Goal: Task Accomplishment & Management: Manage account settings

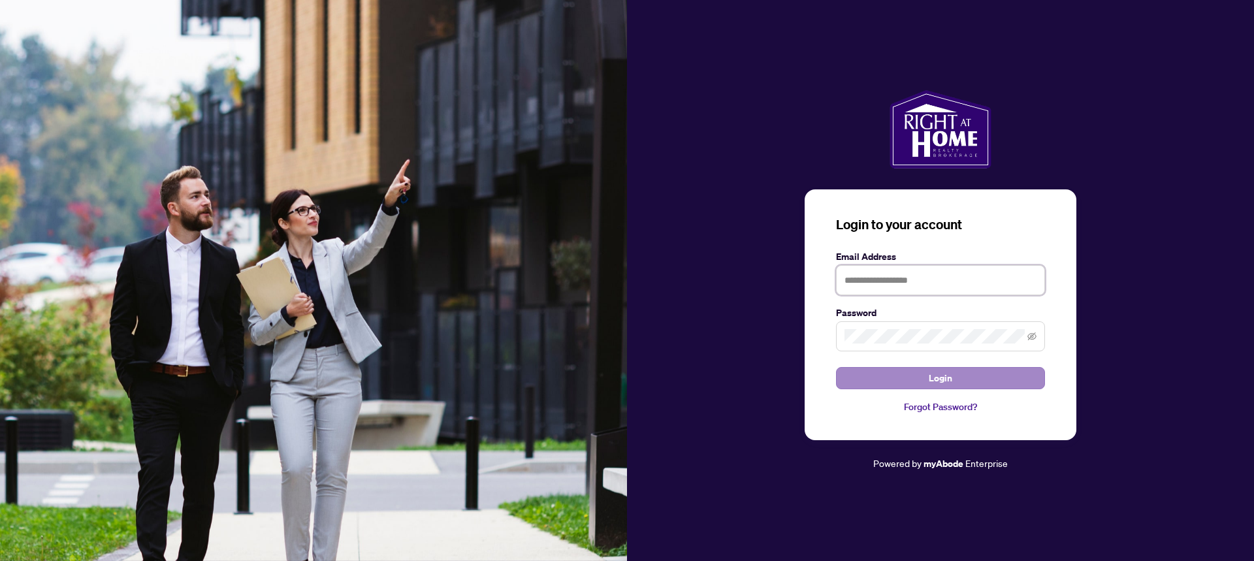
type input "**********"
click at [1008, 375] on button "Login" at bounding box center [940, 378] width 209 height 22
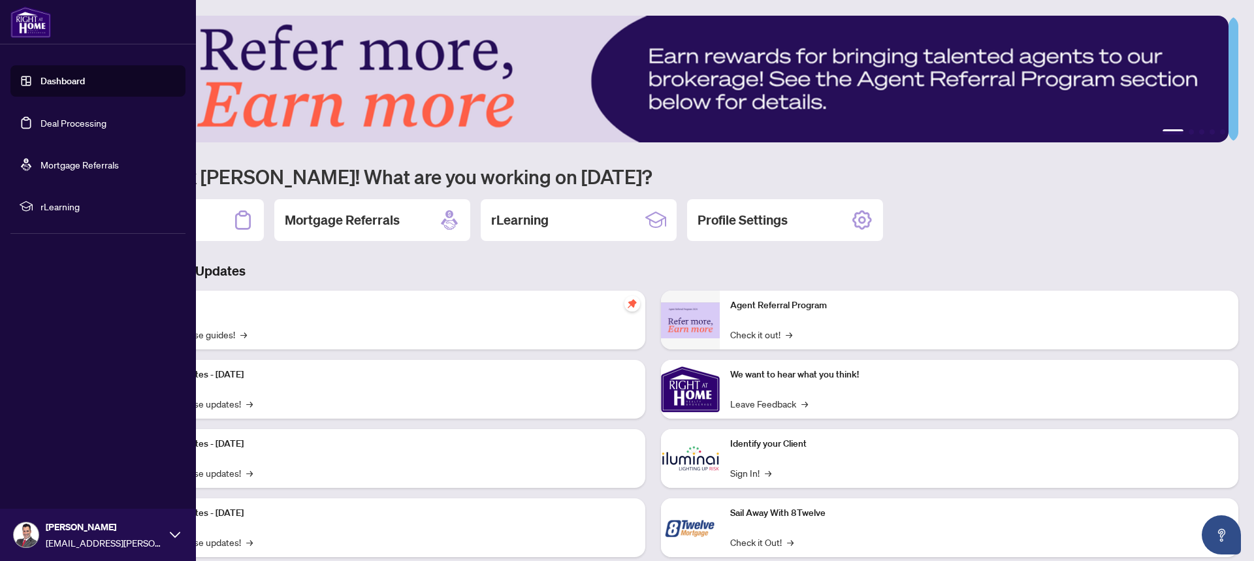
click at [64, 120] on link "Deal Processing" at bounding box center [73, 123] width 66 height 12
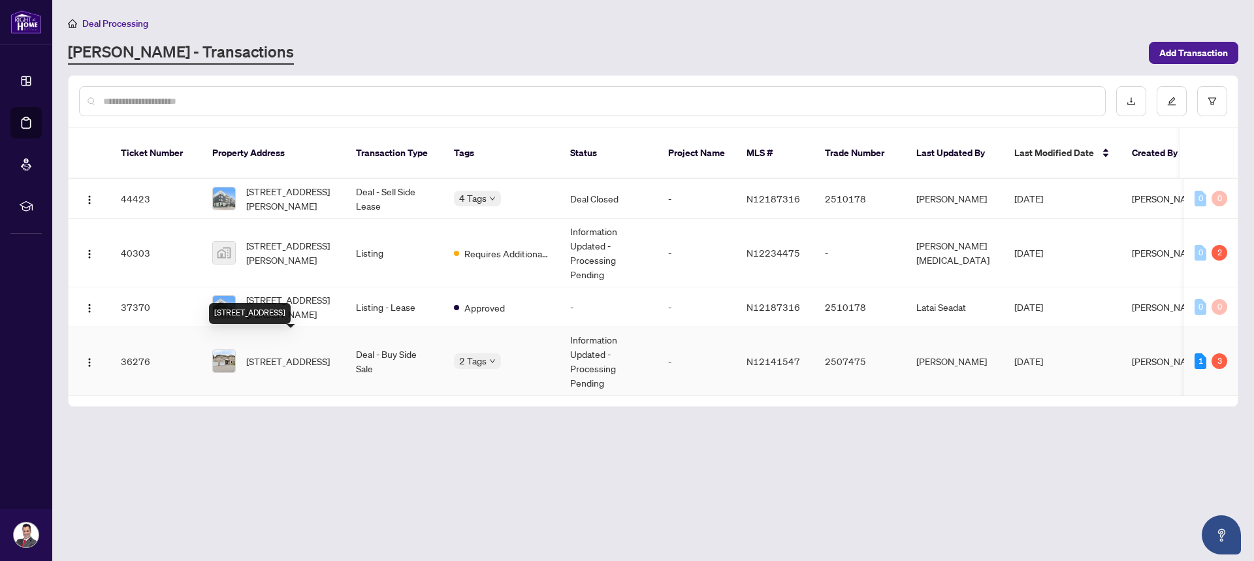
click at [306, 354] on span "[STREET_ADDRESS]" at bounding box center [288, 361] width 84 height 14
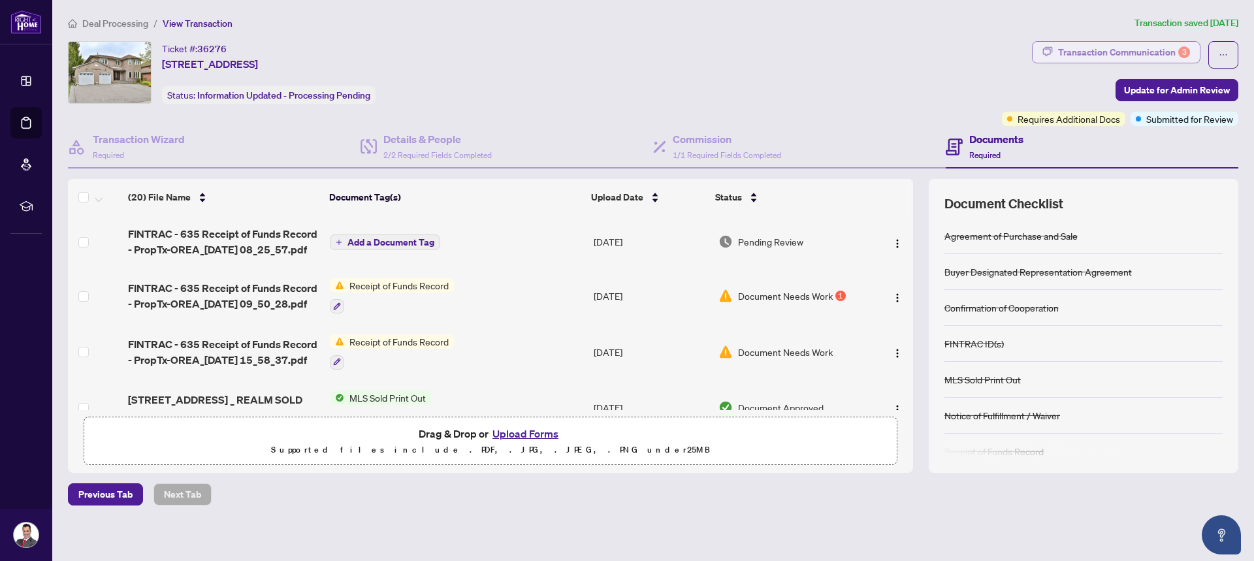
click at [1155, 58] on div "Transaction Communication 3" at bounding box center [1124, 52] width 132 height 21
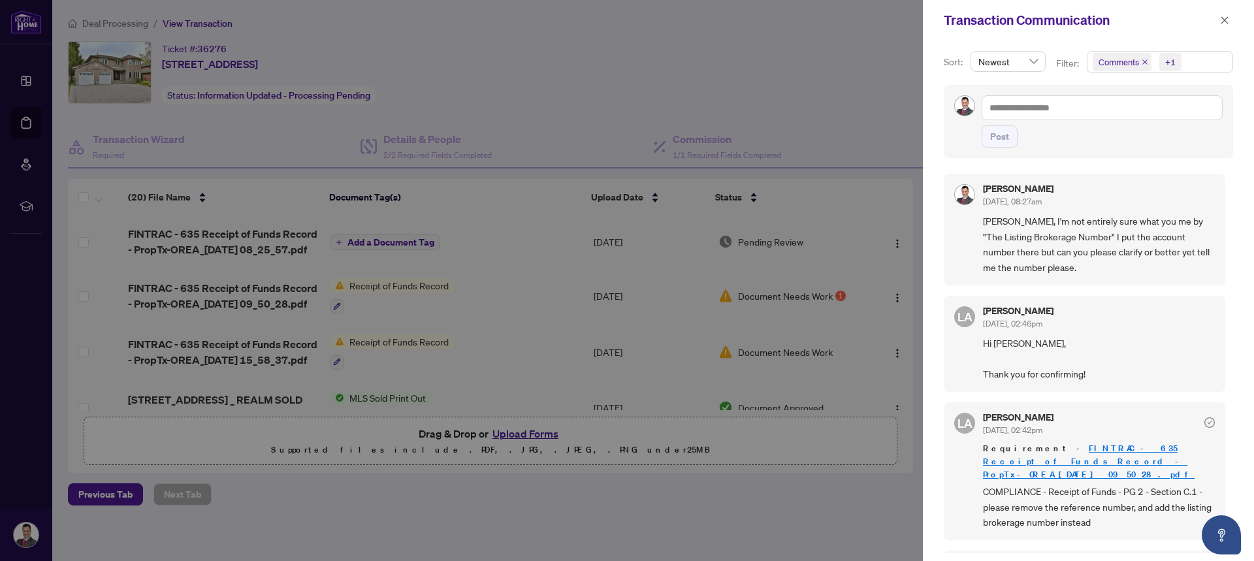
click at [807, 94] on div at bounding box center [627, 280] width 1254 height 561
click at [1226, 21] on icon "close" at bounding box center [1224, 20] width 9 height 9
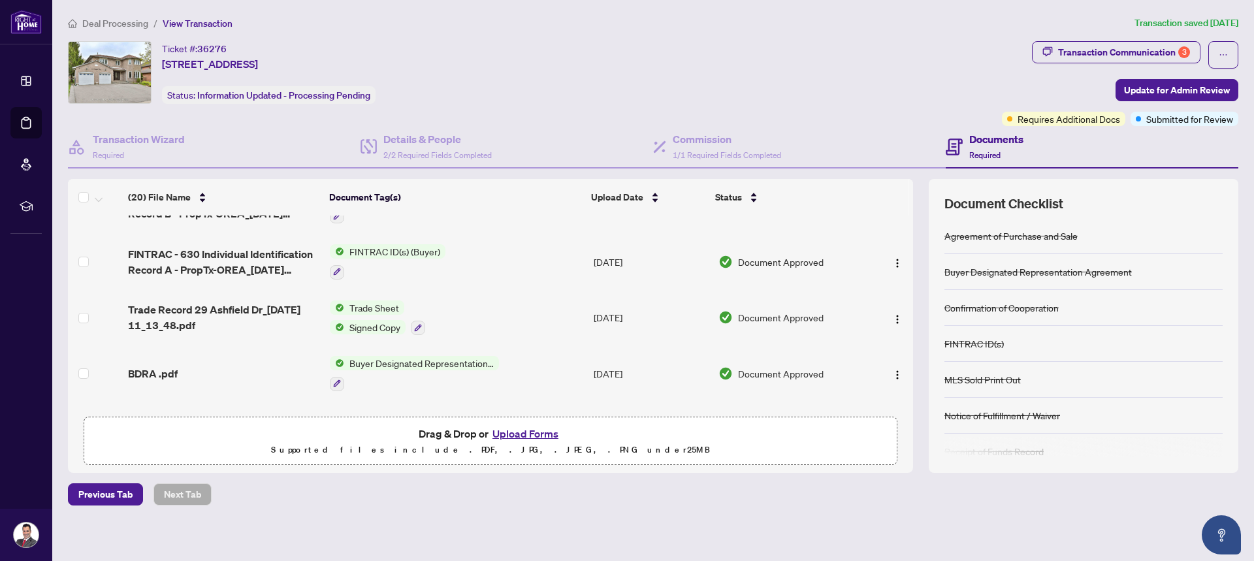
scroll to position [261, 0]
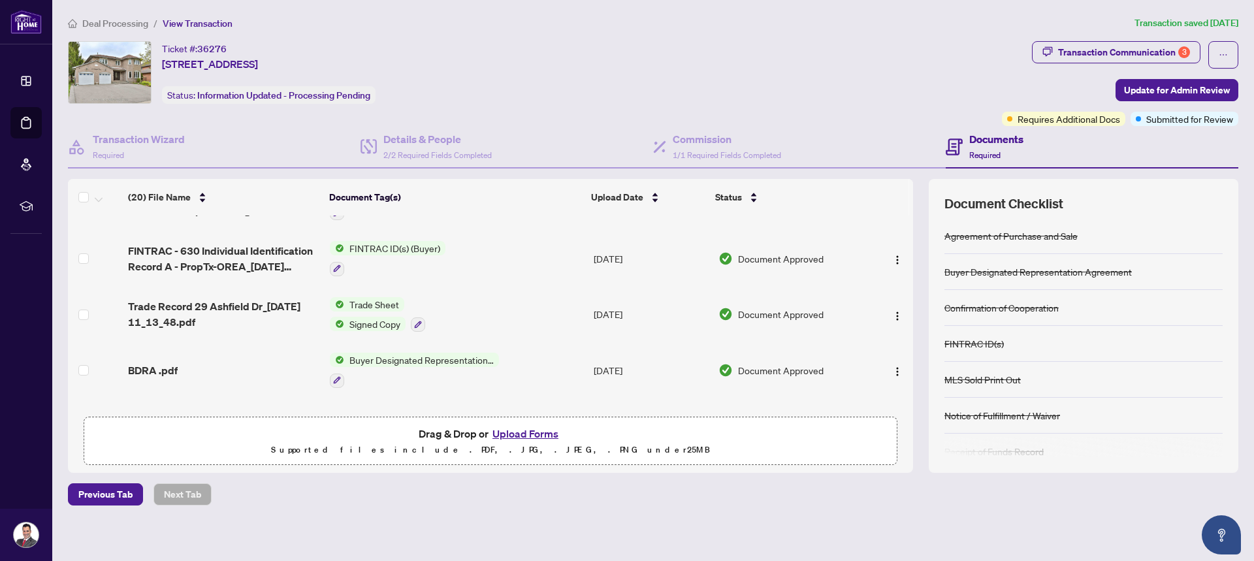
click at [381, 303] on span "Trade Sheet" at bounding box center [374, 304] width 60 height 14
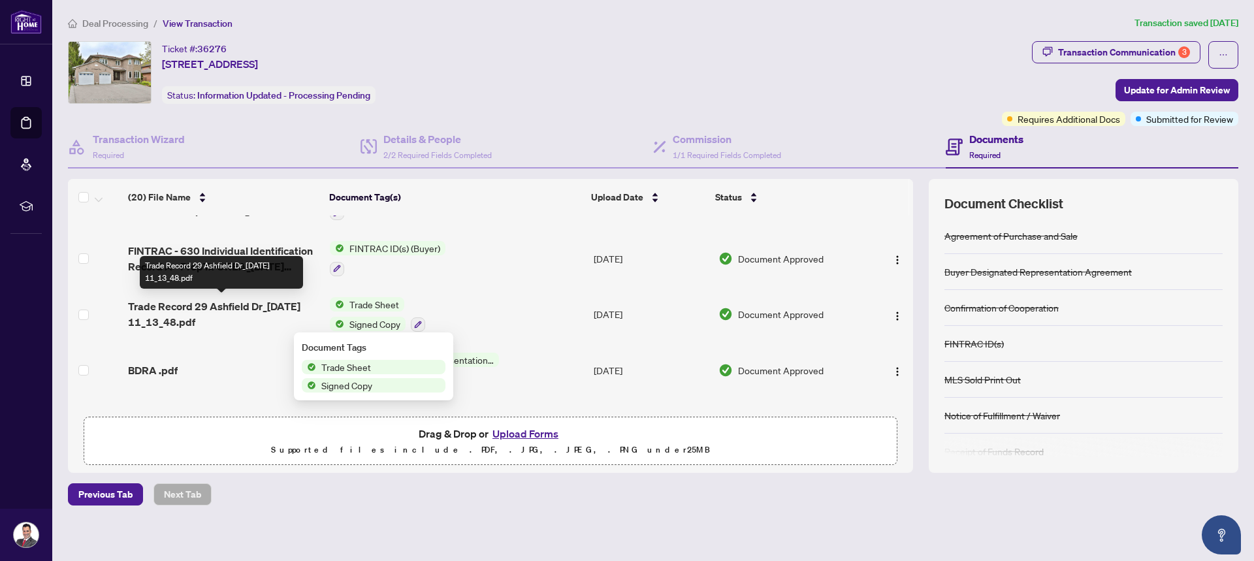
click at [285, 306] on span "Trade Record 29 Ashfield Dr_[DATE] 11_13_48.pdf" at bounding box center [223, 313] width 191 height 31
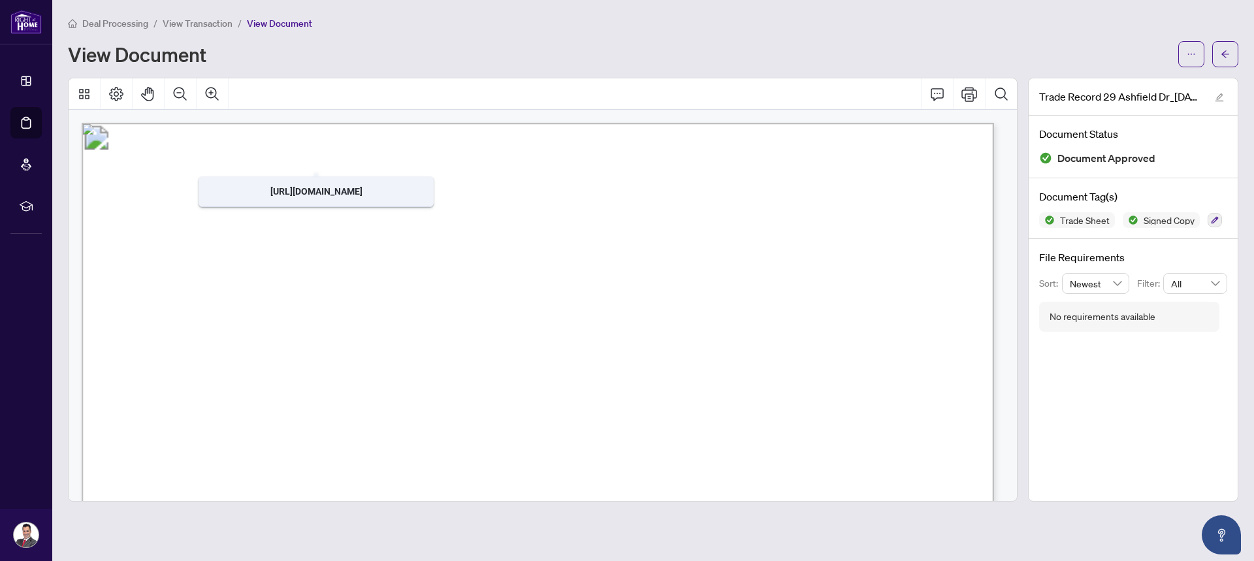
click at [217, 19] on span "View Transaction" at bounding box center [198, 24] width 70 height 12
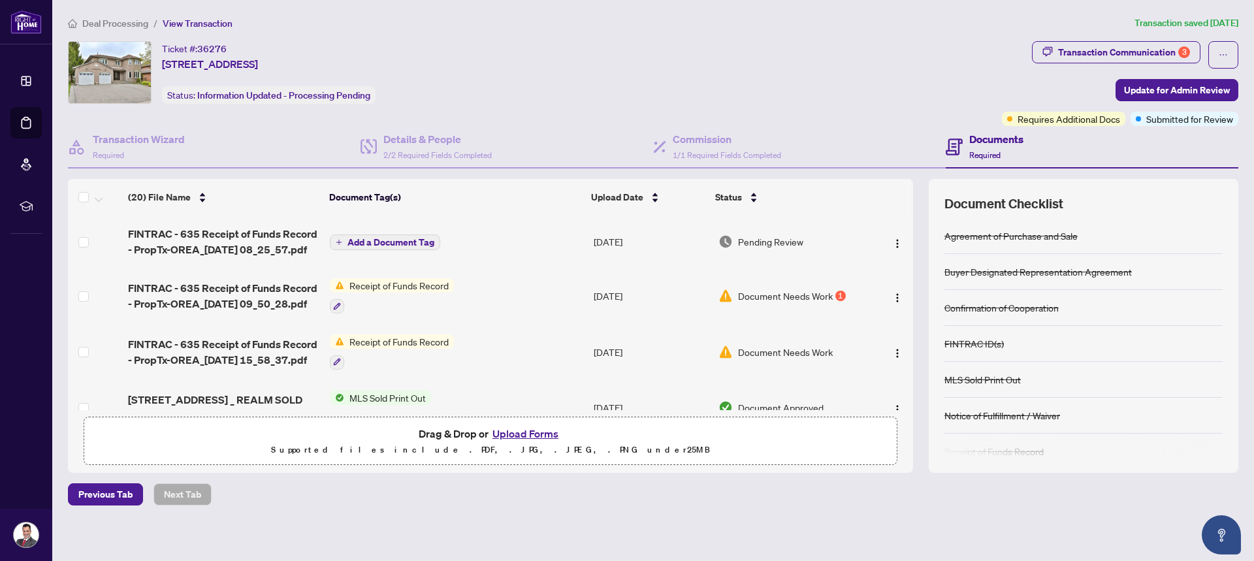
click at [817, 291] on span "Document Needs Work" at bounding box center [785, 296] width 95 height 14
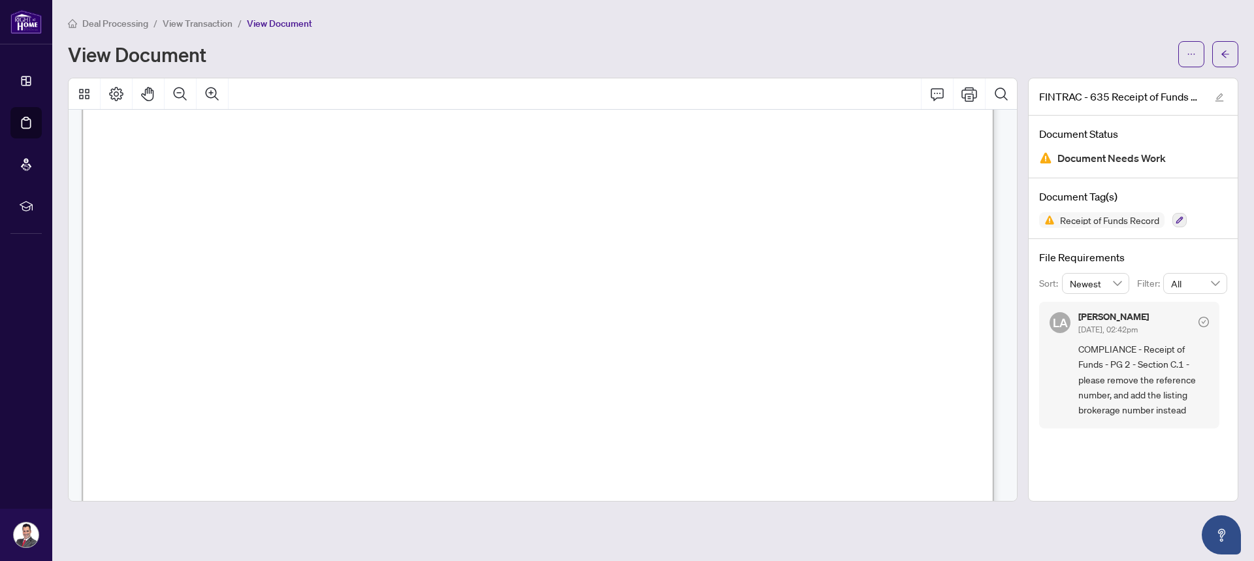
scroll to position [261, 0]
